Goal: Check status

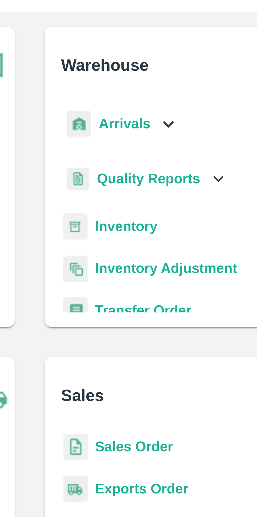
click at [165, 61] on icon at bounding box center [167, 60] width 6 height 6
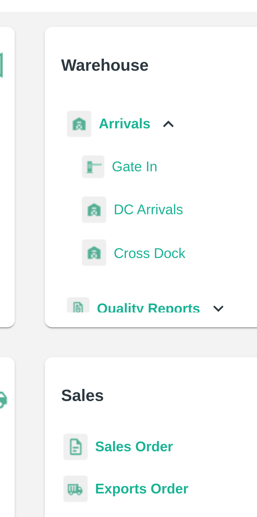
click at [165, 82] on span "DC Arrivals" at bounding box center [161, 84] width 19 height 6
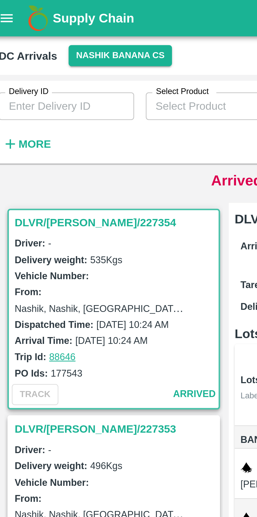
click at [50, 19] on button "Nashik Banana CS" at bounding box center [47, 20] width 37 height 8
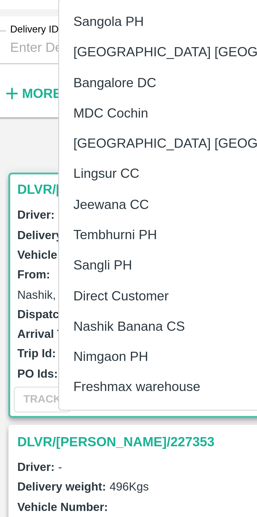
click at [49, 95] on li "Tembhurni PH" at bounding box center [67, 93] width 90 height 9
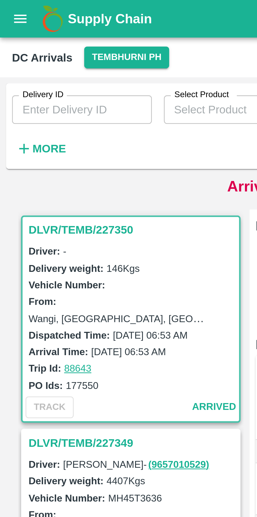
click at [15, 53] on strong "More" at bounding box center [17, 52] width 12 height 4
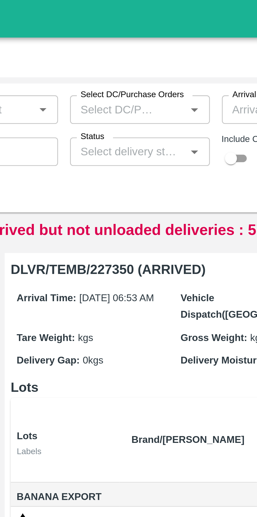
click at [138, 54] on input "Status" at bounding box center [129, 53] width 37 height 7
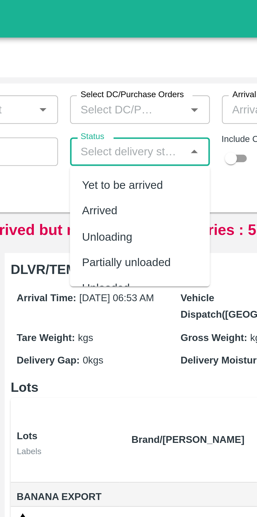
click at [138, 64] on div "Yet to be arrived" at bounding box center [128, 65] width 28 height 6
type input "Yet to be arrived"
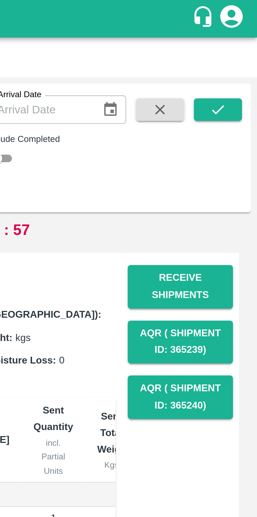
click at [242, 39] on icon "submit" at bounding box center [243, 38] width 4 height 3
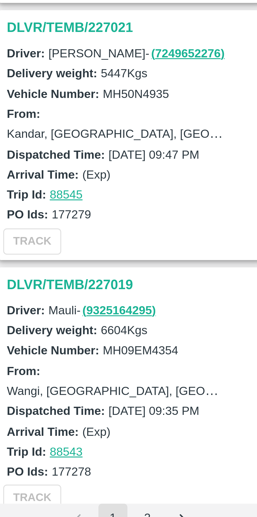
scroll to position [1440, 0]
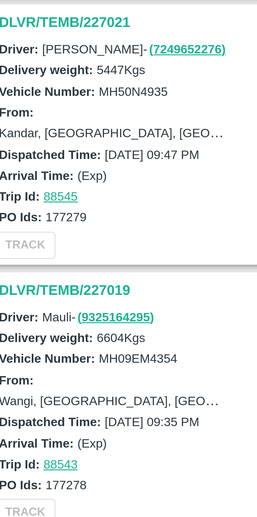
click at [25, 436] on h3 "DLVR/TEMB/227019" at bounding box center [46, 439] width 73 height 7
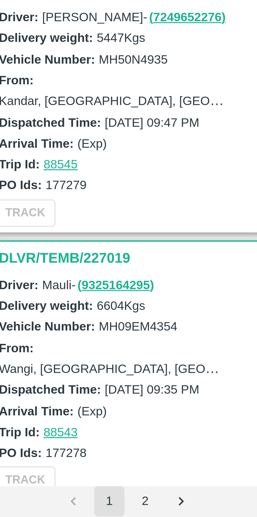
scroll to position [1440, 0]
